Goal: Task Accomplishment & Management: Use online tool/utility

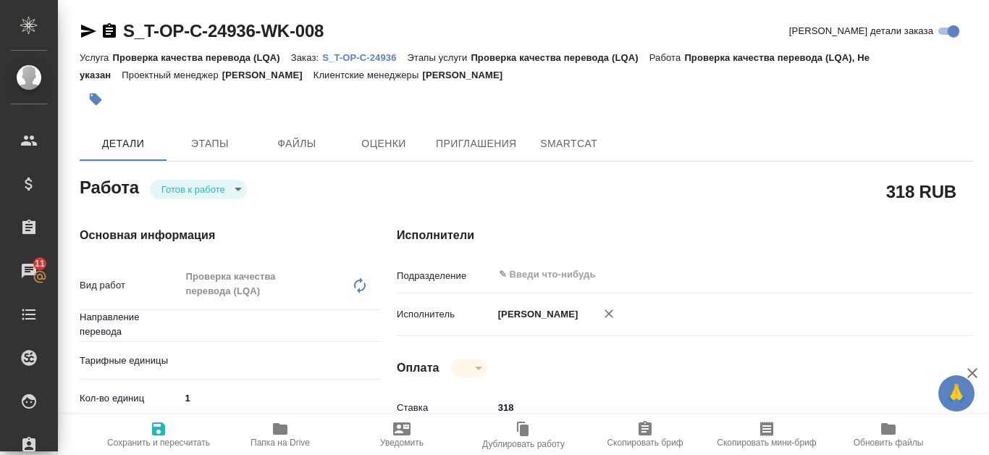
type textarea "x"
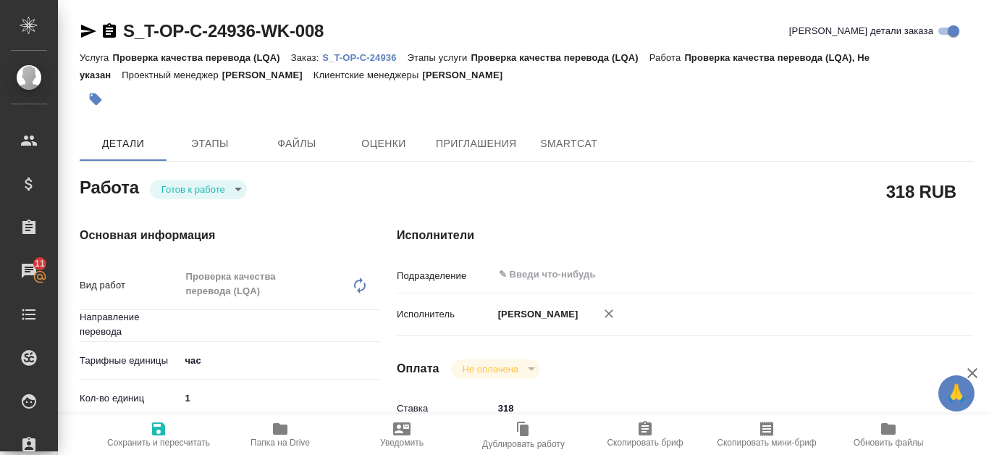
type textarea "x"
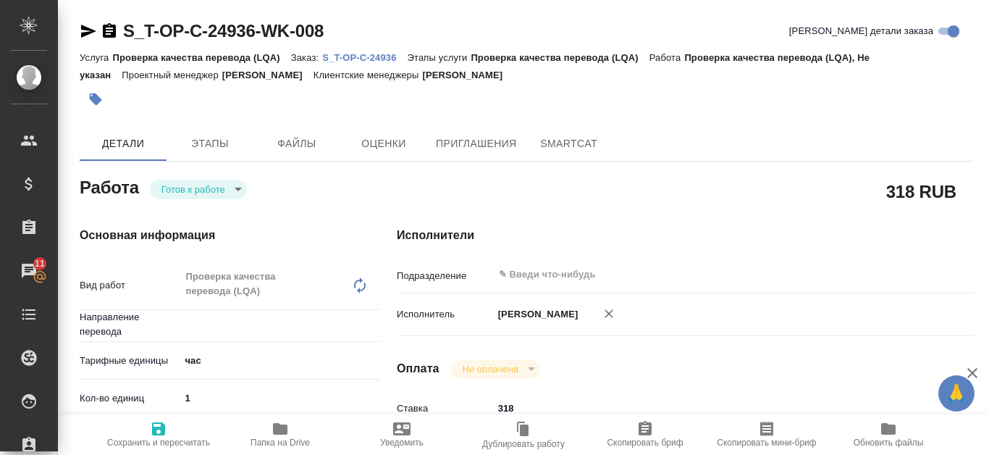
type textarea "x"
type input "Не указан"
type textarea "x"
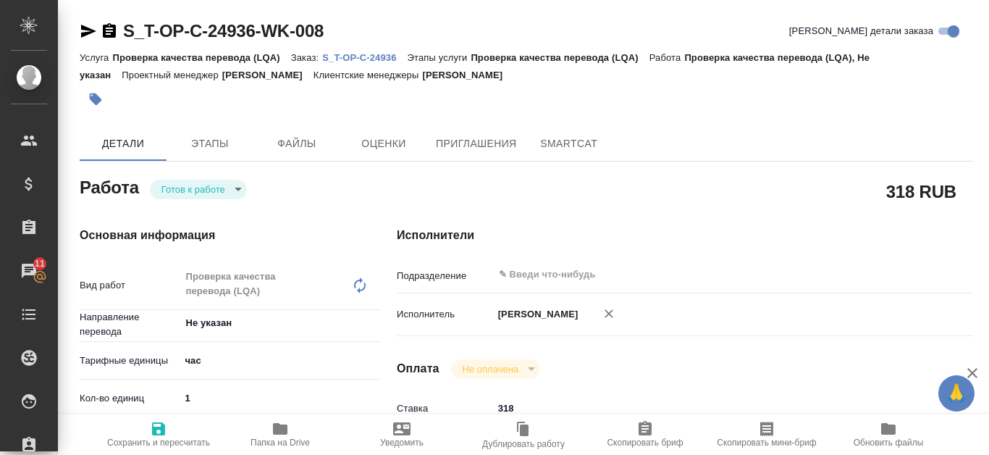
type textarea "x"
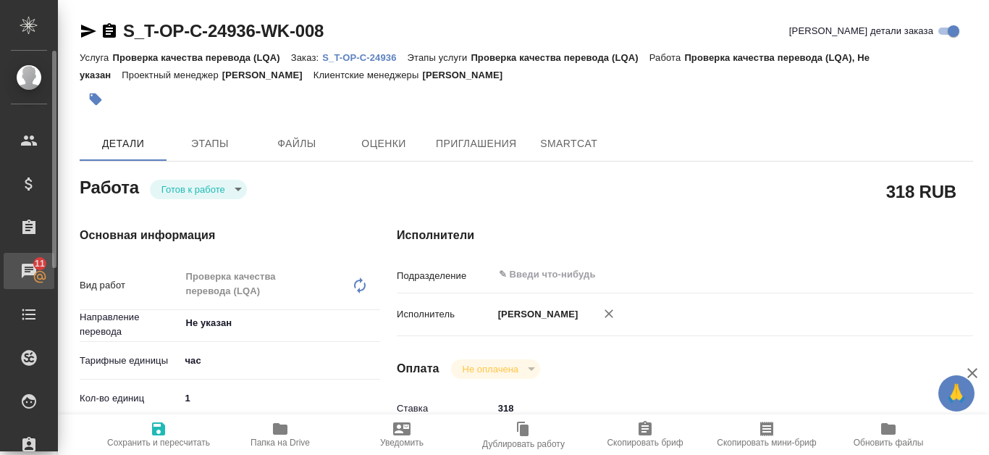
type textarea "x"
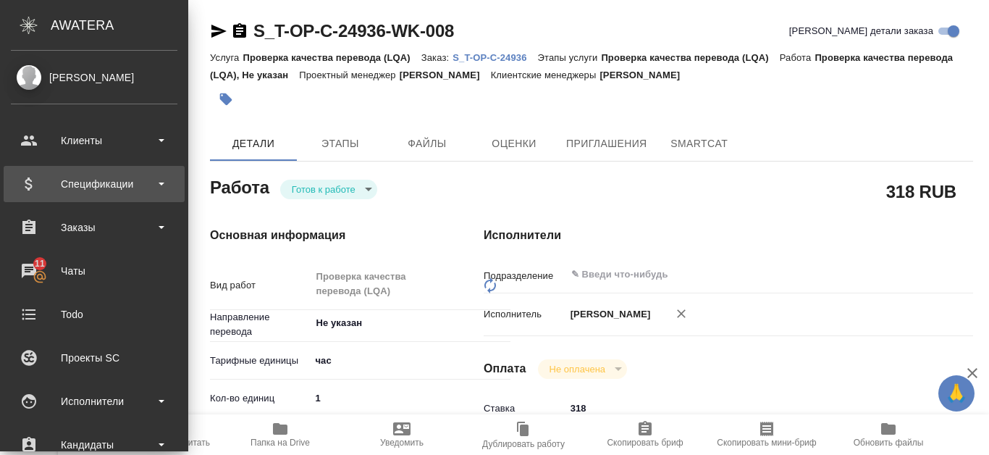
type textarea "x"
